Goal: Obtain resource: Obtain resource

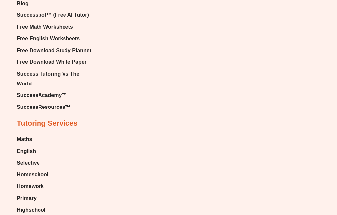
scroll to position [4228, 0]
click at [21, 146] on span "English" at bounding box center [26, 151] width 19 height 10
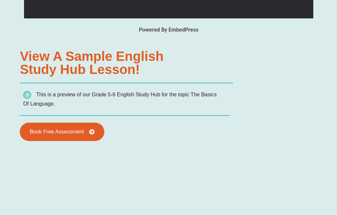
type input "*"
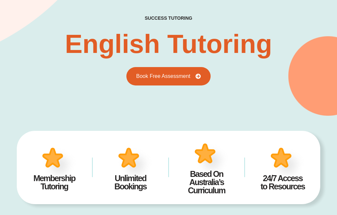
scroll to position [8, 0]
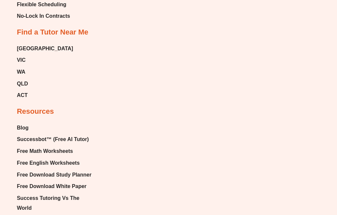
scroll to position [4103, 0]
click at [21, 158] on span "Free English Worksheets" at bounding box center [48, 163] width 63 height 10
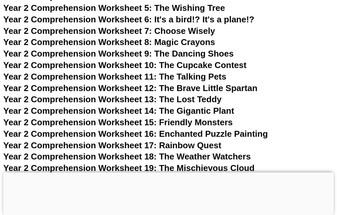
scroll to position [1650, 0]
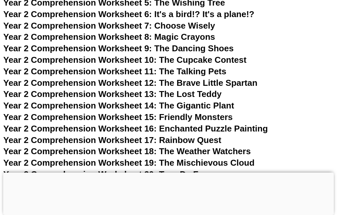
click at [213, 135] on span "Year 2 Comprehension Worksheet 17: Rainbow Quest" at bounding box center [112, 140] width 218 height 10
